Goal: Use online tool/utility: Utilize a website feature to perform a specific function

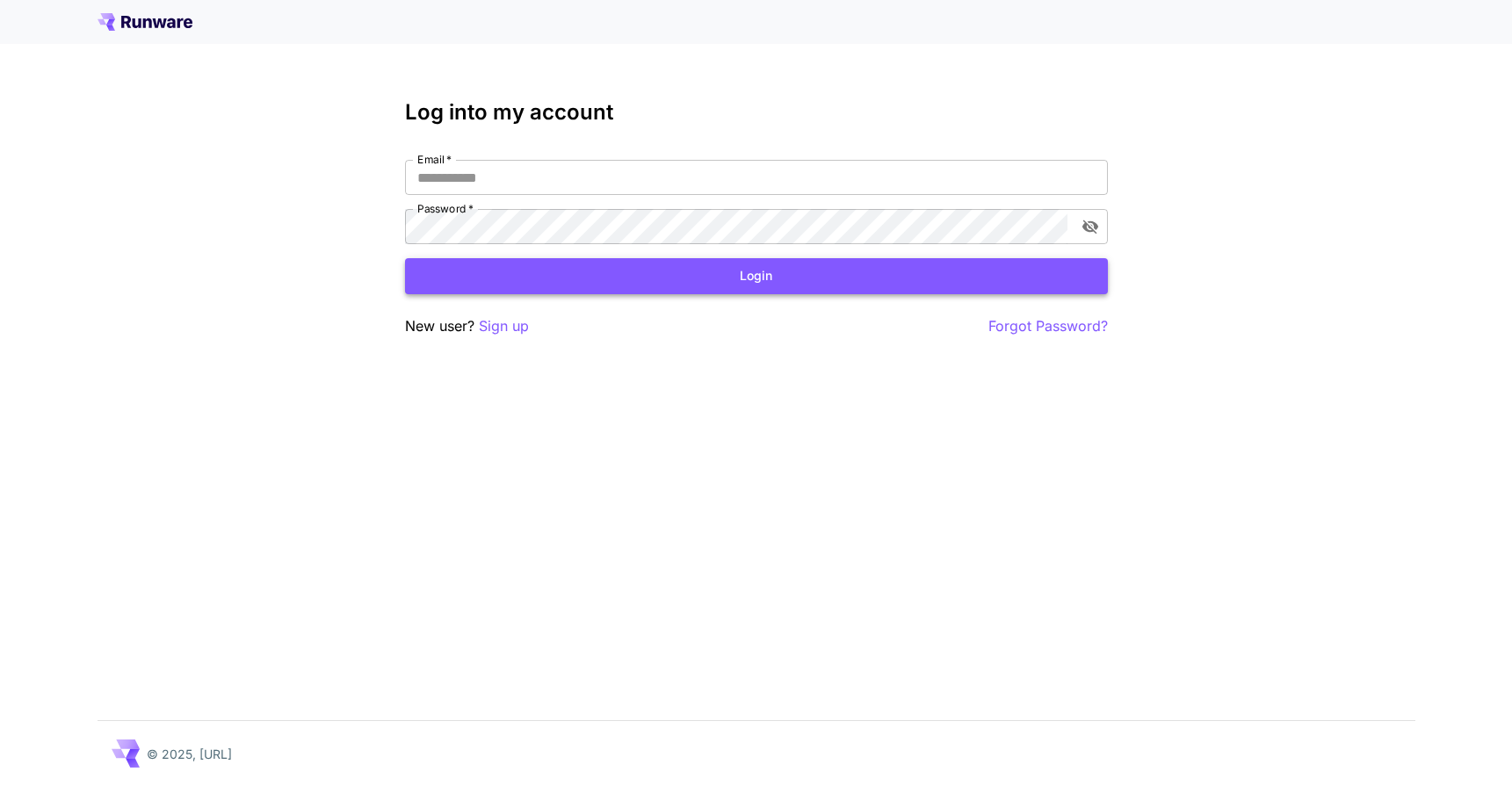
type input "**********"
click at [724, 286] on button "Login" at bounding box center [756, 276] width 703 height 36
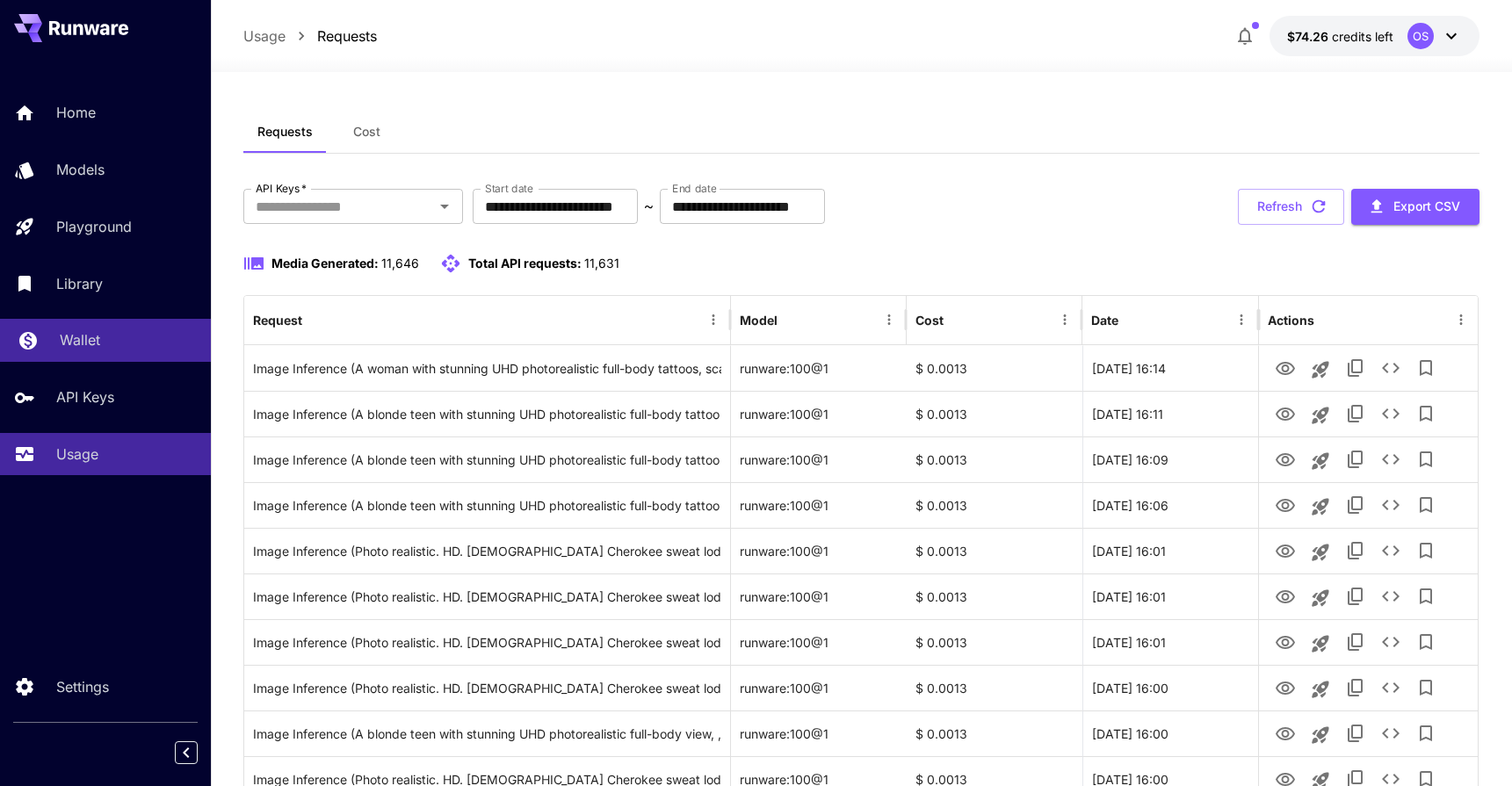
click at [71, 339] on p "Wallet" at bounding box center [80, 340] width 40 height 21
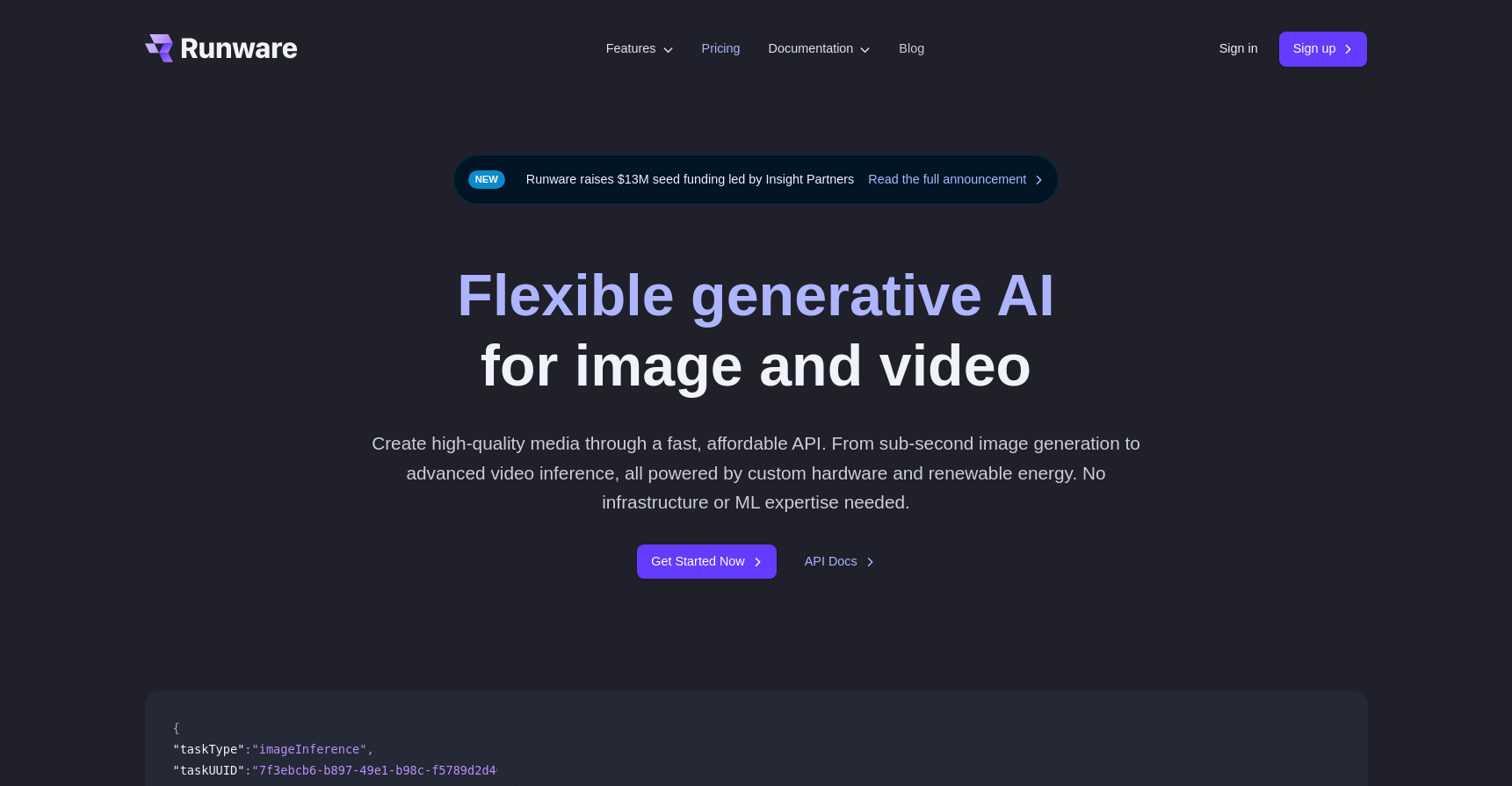
click at [712, 47] on link "Pricing" at bounding box center [721, 48] width 39 height 21
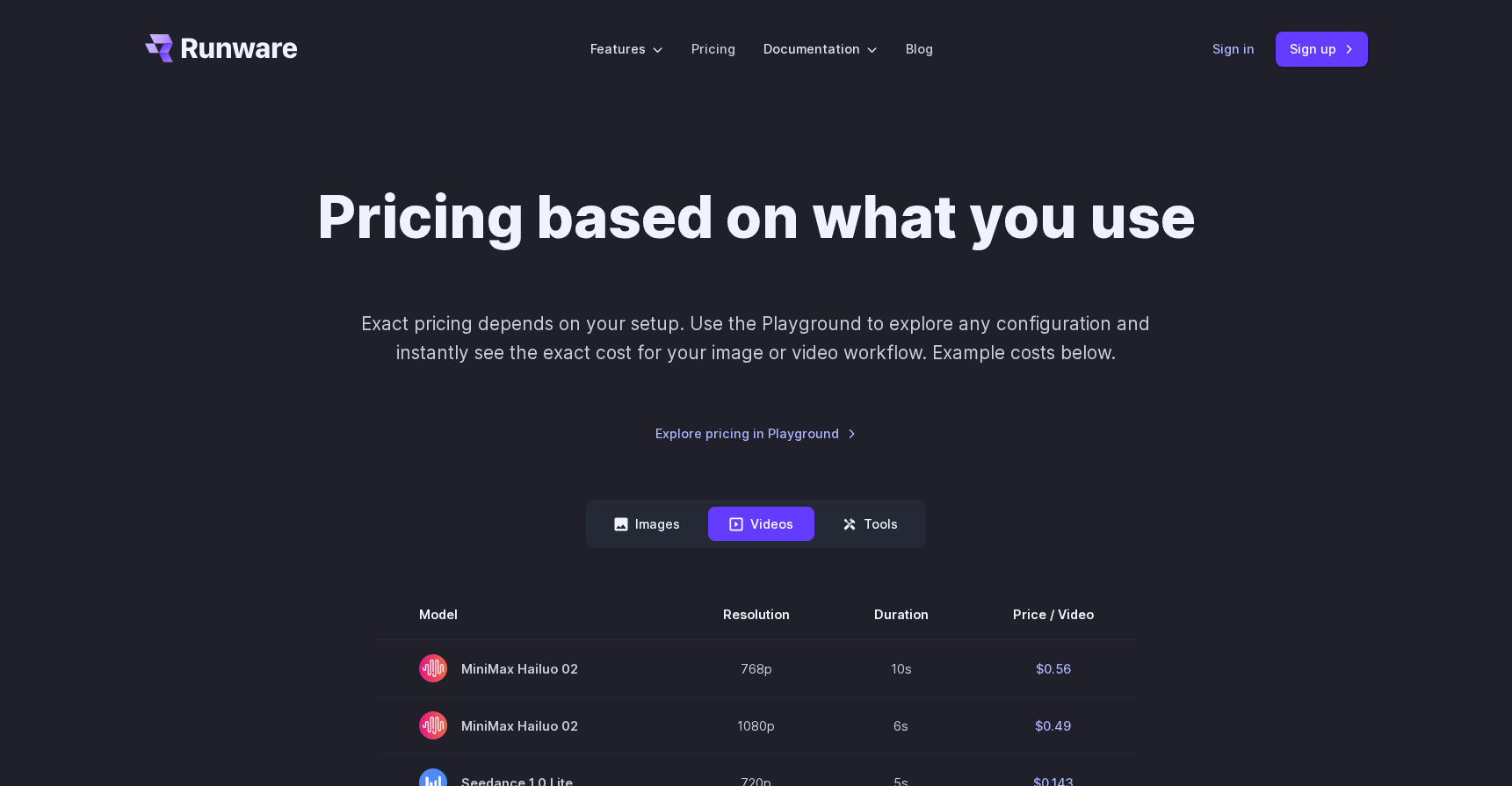
click at [1251, 47] on link "Sign in" at bounding box center [1233, 48] width 42 height 21
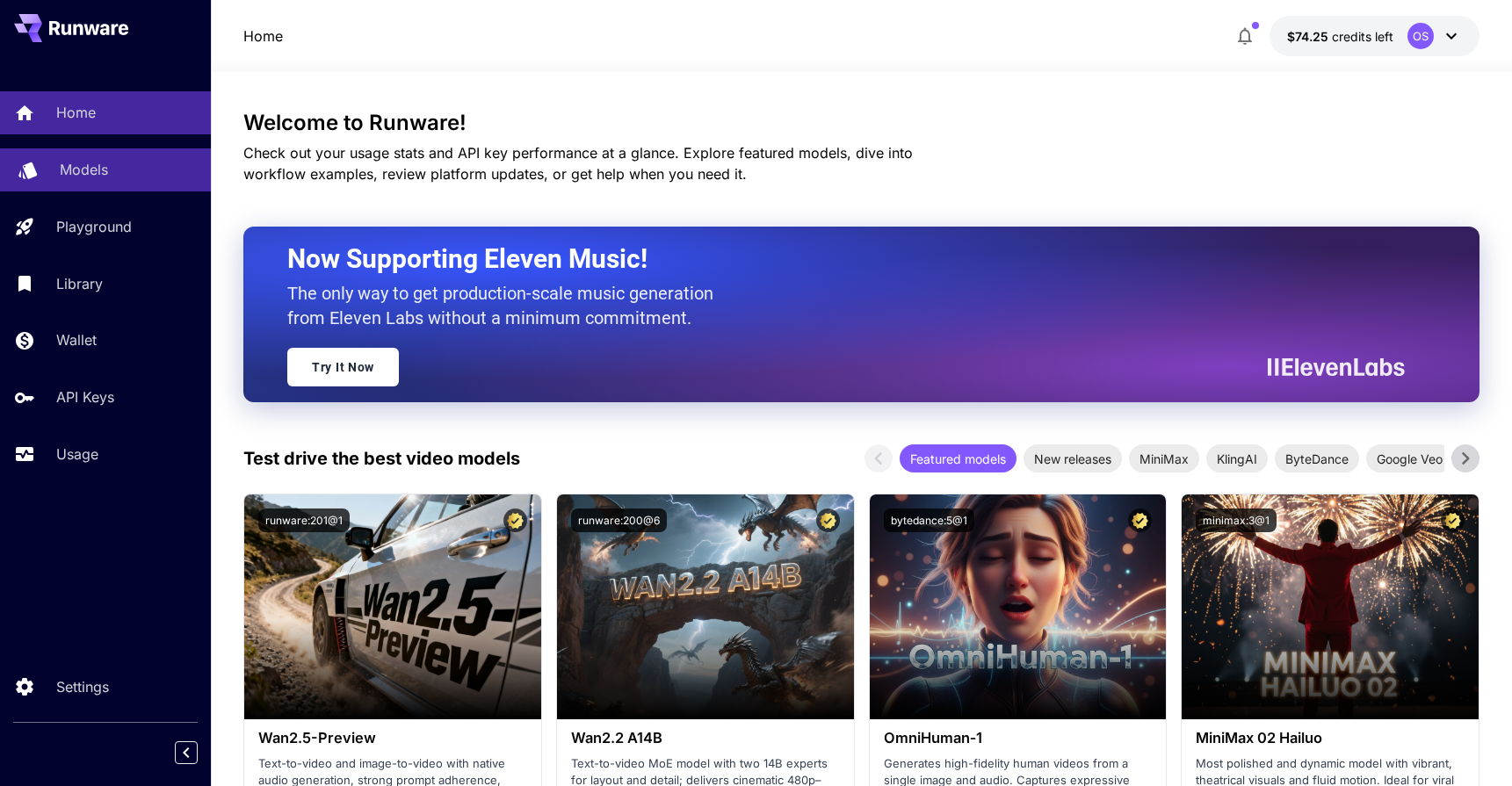
click at [83, 171] on p "Models" at bounding box center [84, 170] width 48 height 21
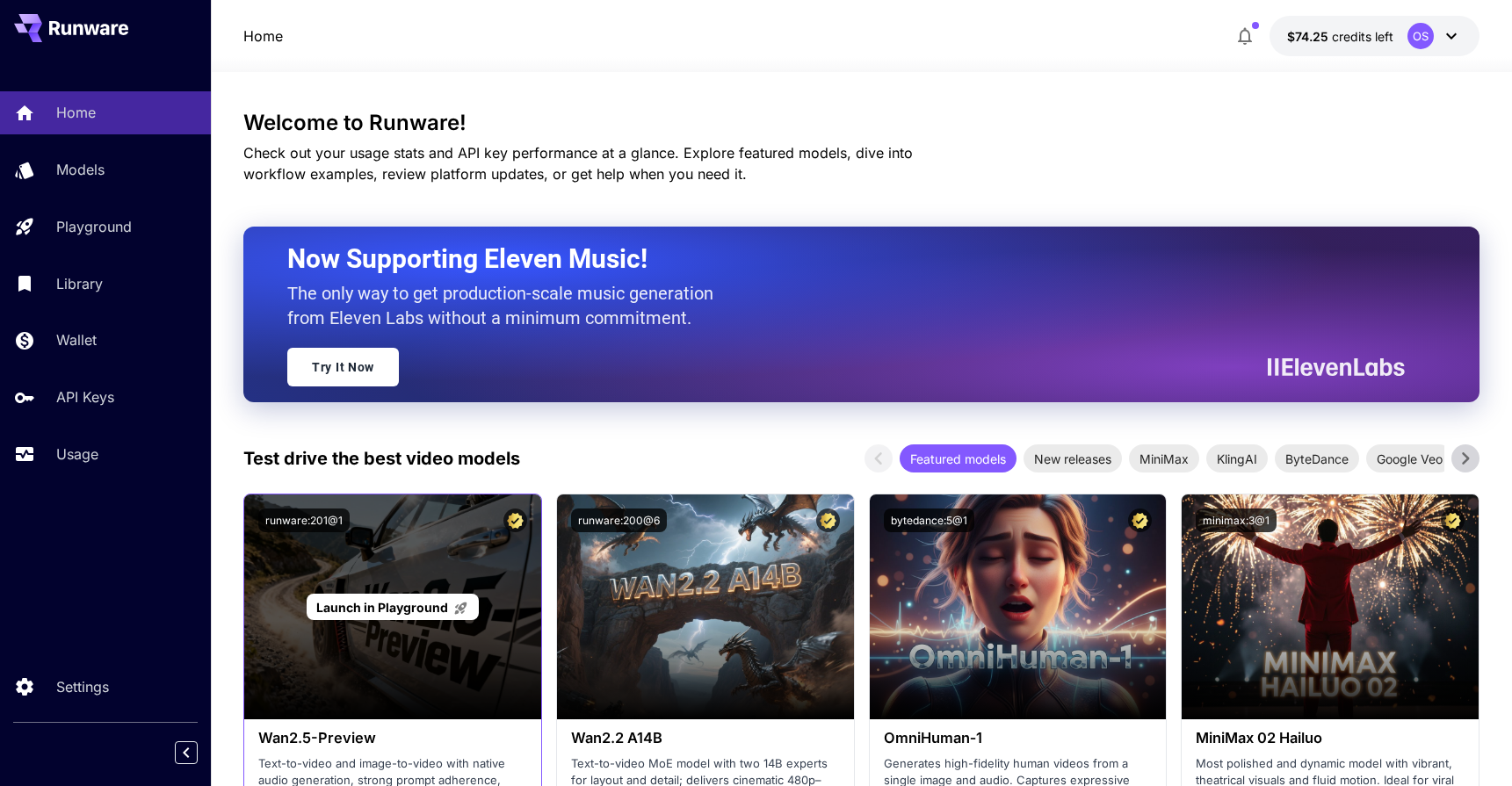
click at [442, 653] on div "Launch in Playground" at bounding box center [393, 606] width 297 height 225
click at [412, 616] on div "Launch in Playground" at bounding box center [391, 607] width 171 height 27
